Goal: Task Accomplishment & Management: Complete application form

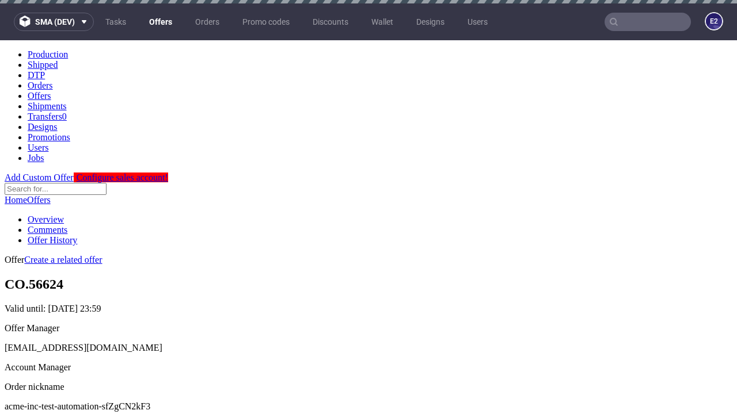
scroll to position [3, 0]
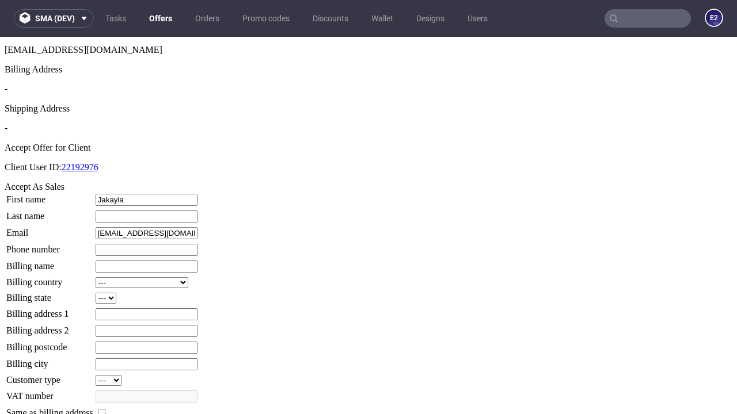
type input "Jakayla"
type input "[PERSON_NAME]"
type input "1509813888"
type input "Heloise.Hintz82"
select select "13"
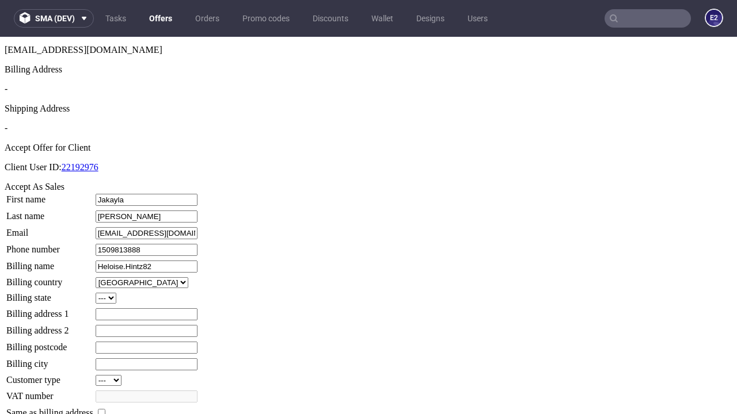
type input "Heloise.Hintz82"
type input "716 Dark Lane"
type input "XX37 8OV"
select select "132"
type input "XX37 8OV"
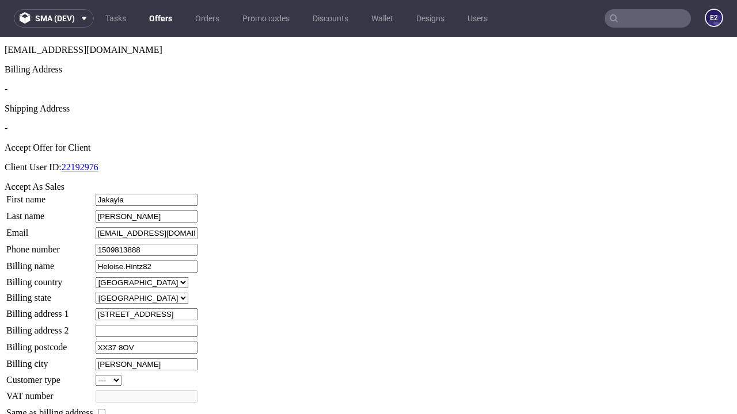
type input "Nether Dooley"
click at [105, 409] on input "checkbox" at bounding box center [101, 412] width 7 height 7
checkbox input "true"
type input "Heloise.Hintz82"
select select "13"
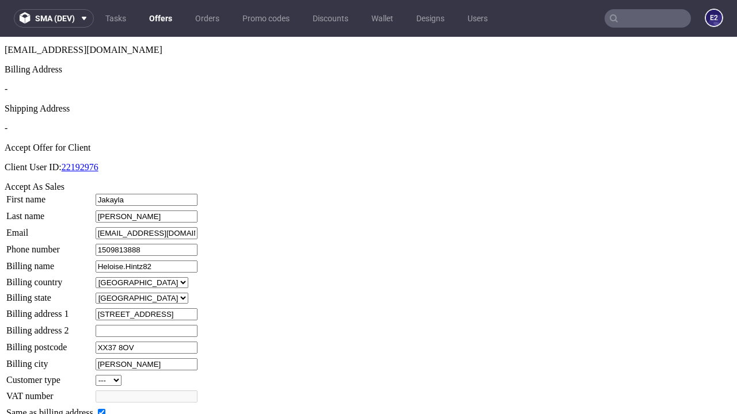
type input "716 Dark Lane"
type input "XX37 8OV"
type input "Nether Dooley"
